Goal: Transaction & Acquisition: Purchase product/service

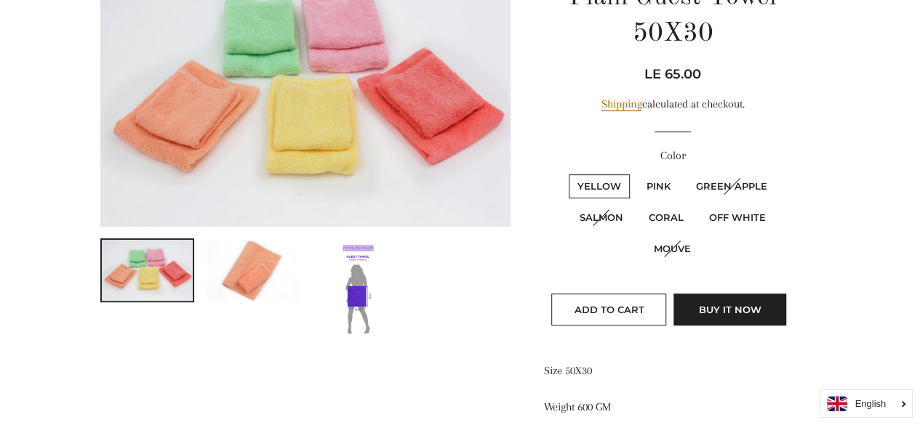
scroll to position [212, 0]
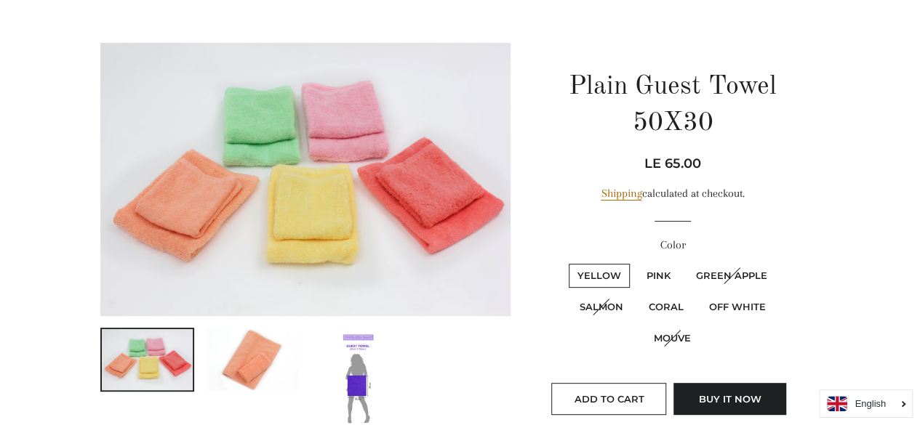
scroll to position [90, 0]
